Goal: Task Accomplishment & Management: Use online tool/utility

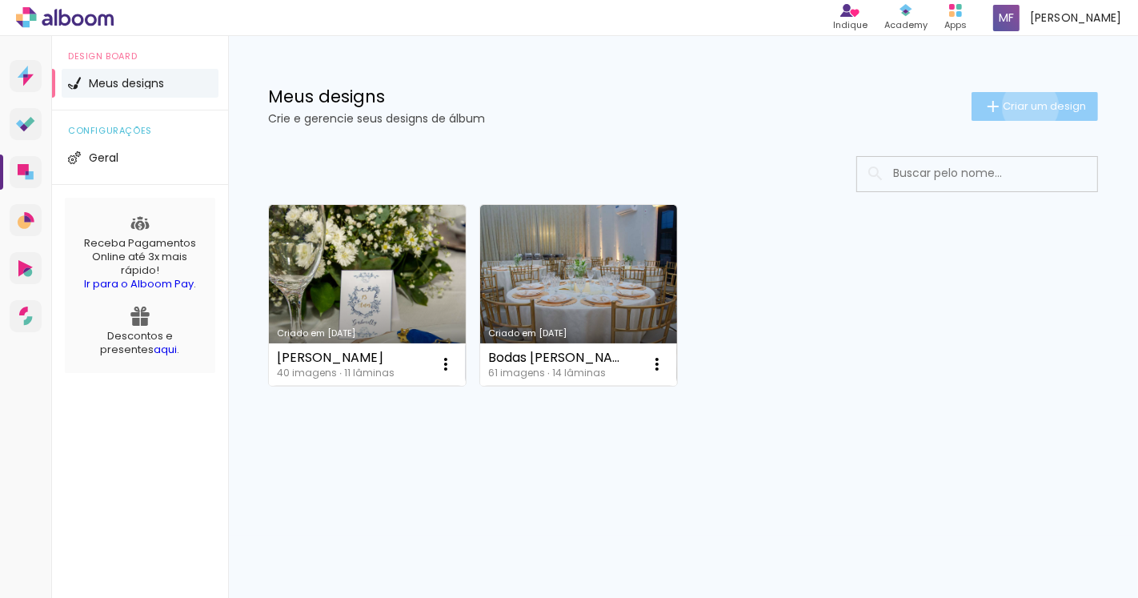
click at [1027, 106] on span "Criar um design" at bounding box center [1044, 106] width 83 height 10
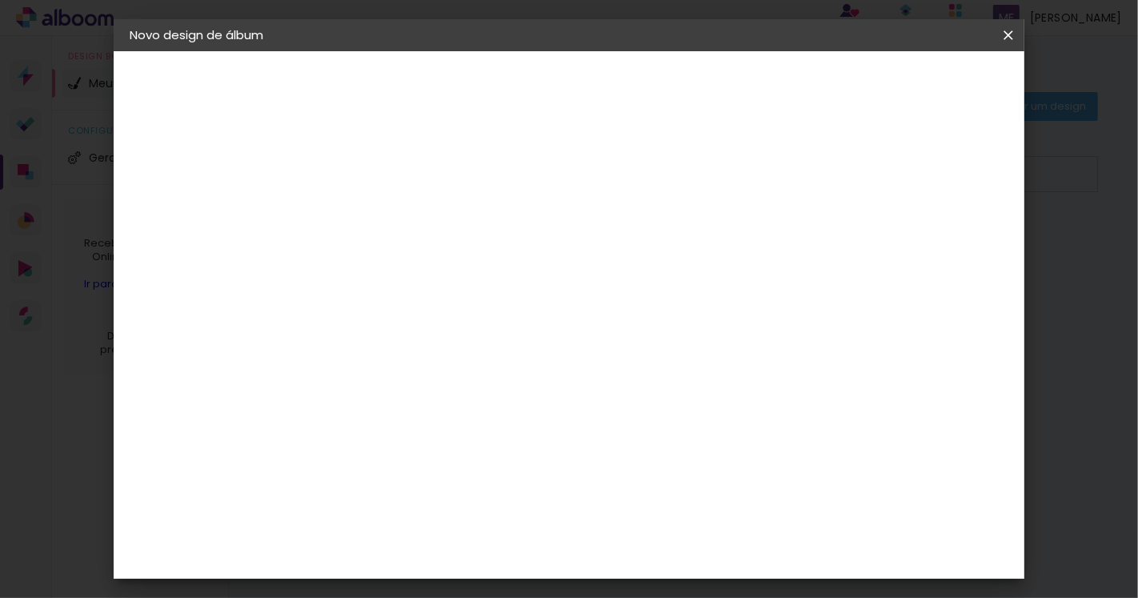
click at [391, 214] on input at bounding box center [391, 214] width 0 height 25
type input "[PERSON_NAME] e Comunhão"
type paper-input "[PERSON_NAME] e Comunhão"
click at [0, 0] on slot "Avançar" at bounding box center [0, 0] width 0 height 0
click at [451, 297] on input at bounding box center [432, 304] width 162 height 20
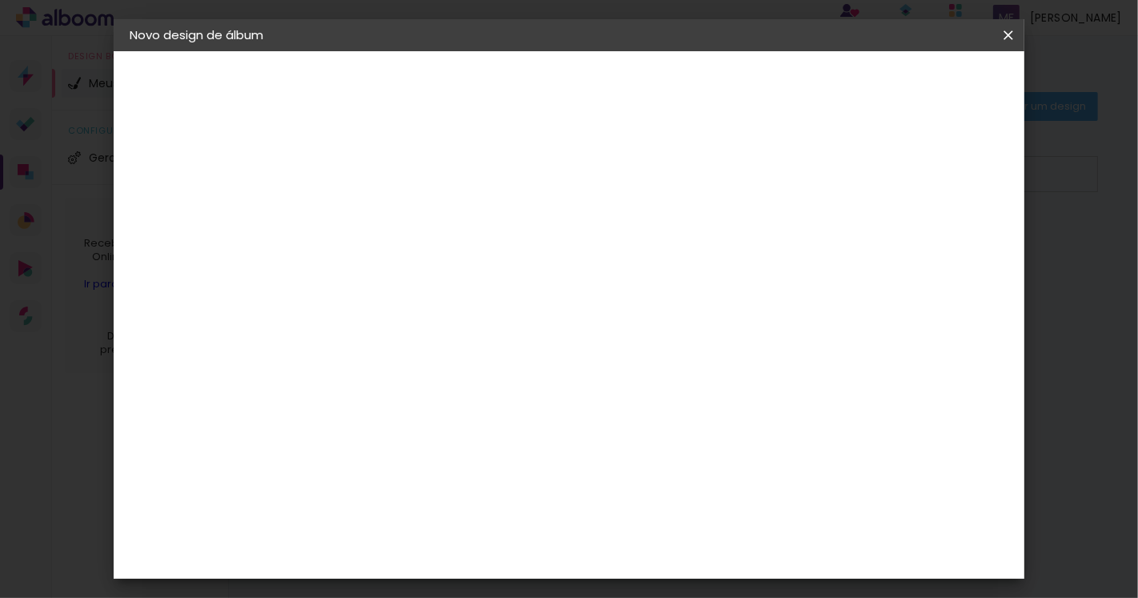
type input "c"
type input "f"
click at [418, 513] on div "Grafis" at bounding box center [400, 519] width 38 height 13
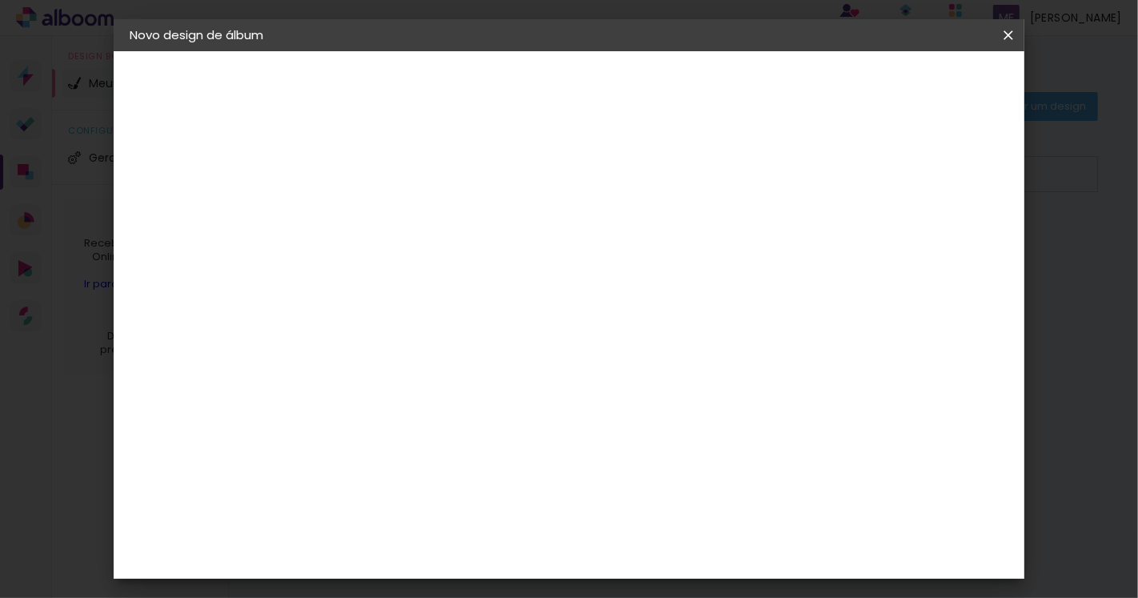
click at [999, 27] on iron-icon at bounding box center [1008, 35] width 19 height 16
